Goal: Navigation & Orientation: Find specific page/section

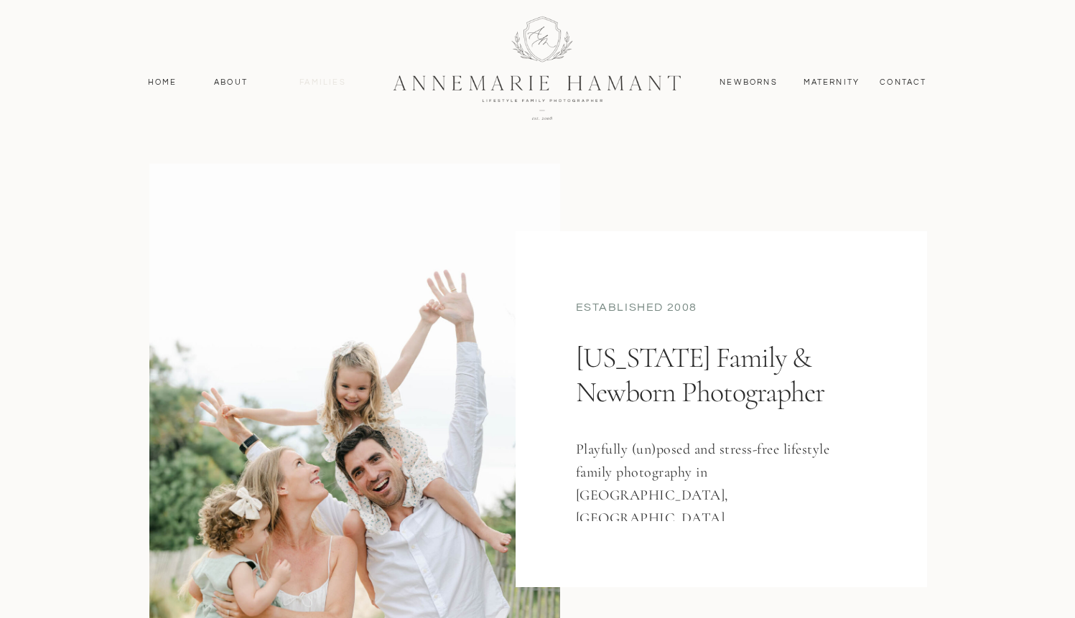
click at [319, 82] on nav "Families" at bounding box center [323, 82] width 65 height 13
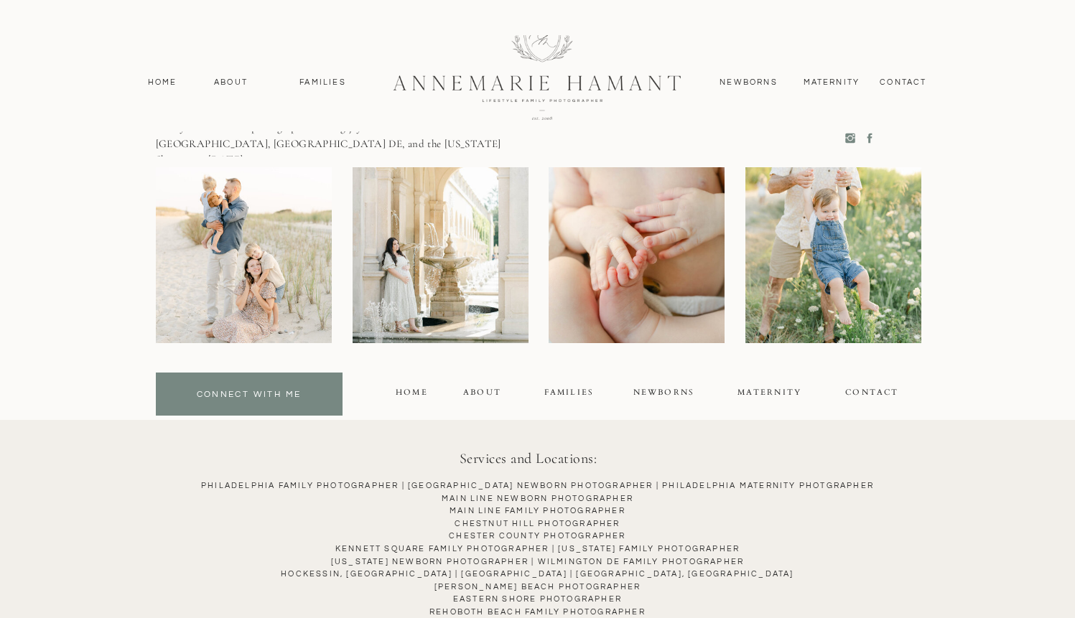
scroll to position [11092, 0]
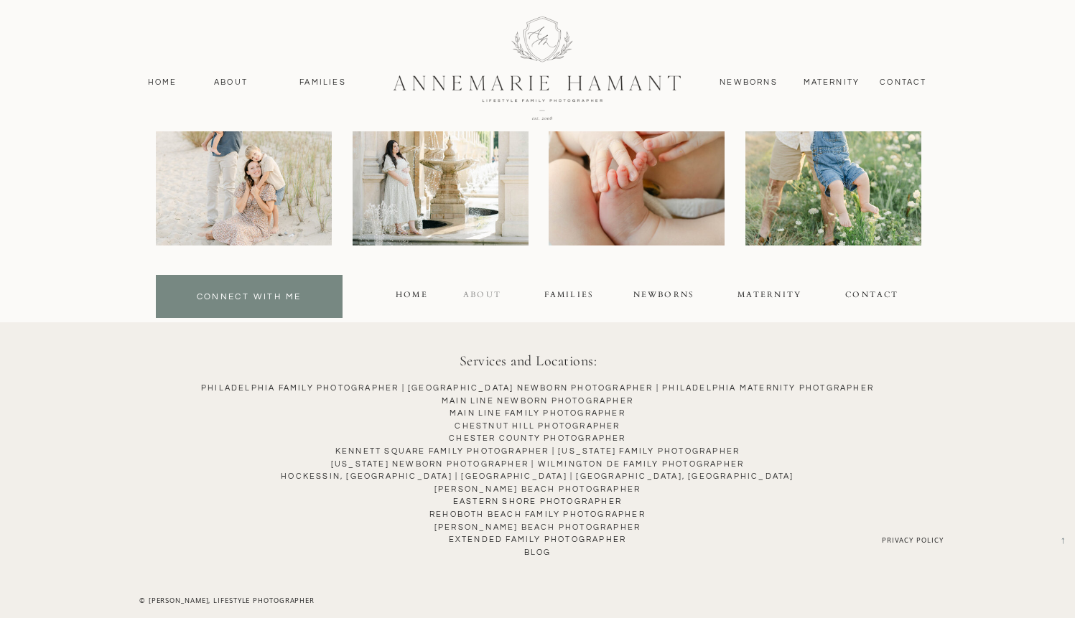
click at [492, 295] on div "About" at bounding box center [482, 297] width 63 height 17
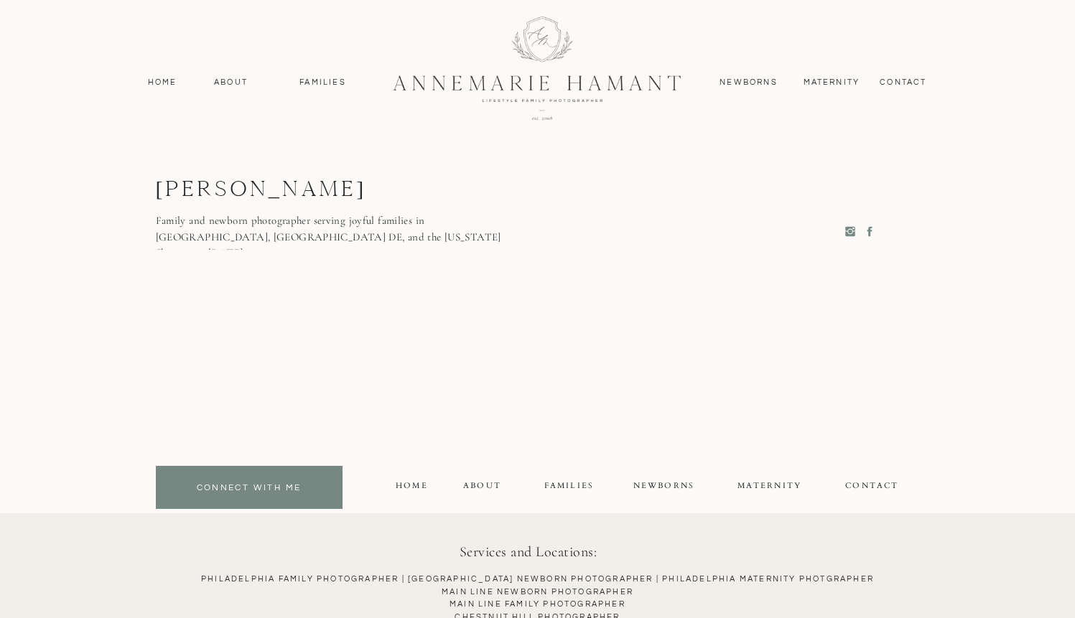
scroll to position [3996, 0]
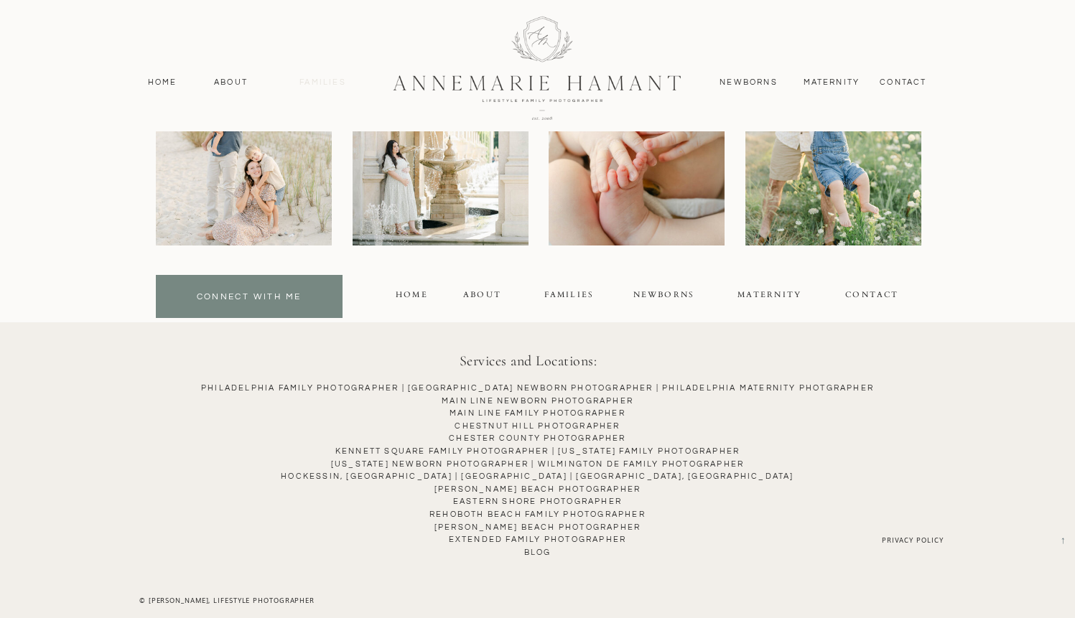
click at [314, 80] on nav "Families" at bounding box center [323, 82] width 65 height 13
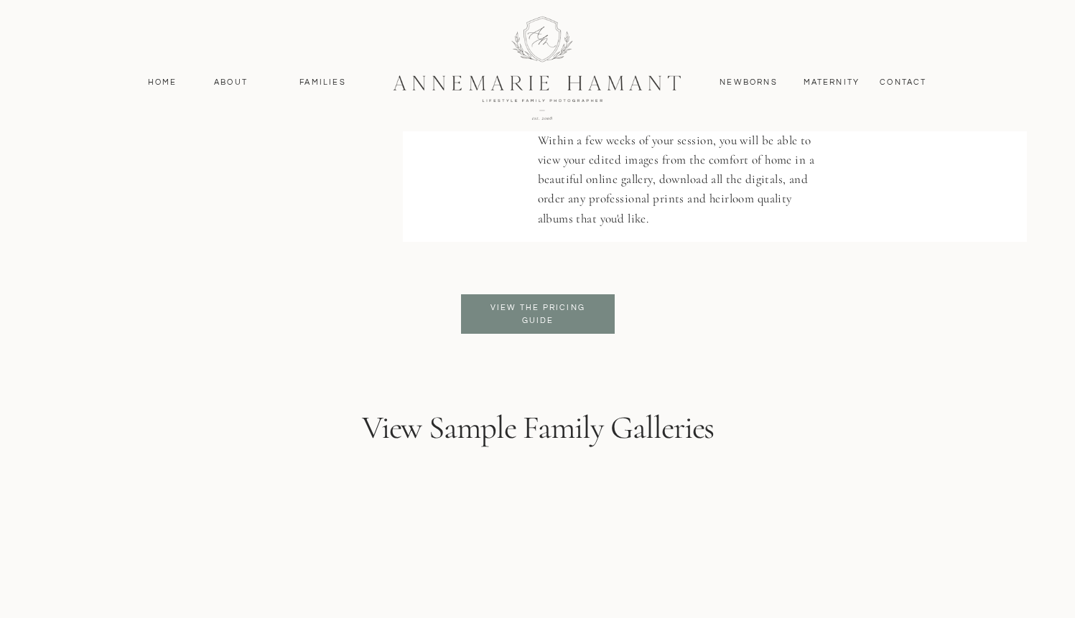
scroll to position [3462, 0]
